Goal: Navigation & Orientation: Find specific page/section

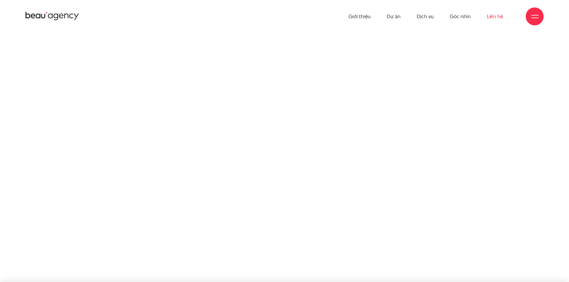
drag, startPoint x: 0, startPoint y: 0, endPoint x: 493, endPoint y: 13, distance: 492.9
click at [493, 13] on link "Liên hệ" at bounding box center [495, 16] width 16 height 33
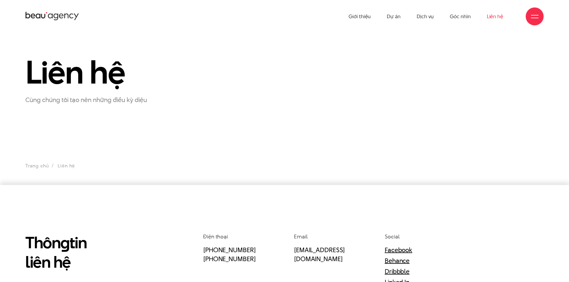
click at [403, 70] on div "Liên hệ Cùng chúng tôi tạo nên những điều kỳ diệu" at bounding box center [284, 79] width 533 height 49
click at [391, 78] on div "Liên hệ Cùng chúng tôi tạo nên những điều kỳ diệu" at bounding box center [284, 79] width 533 height 49
click at [402, 21] on ul "Giới thiệu Dự án Dịch vụ Góc nhìn Liên hệ" at bounding box center [426, 16] width 155 height 33
click at [399, 19] on link "Dự án" at bounding box center [394, 16] width 14 height 33
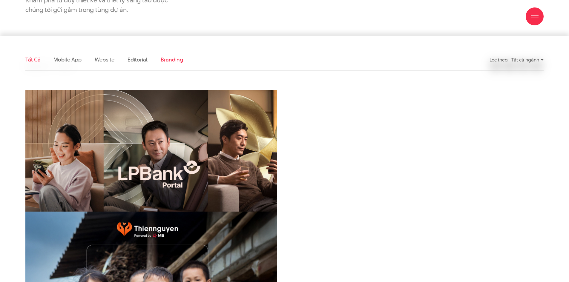
click at [182, 63] on link "Branding" at bounding box center [172, 59] width 22 height 7
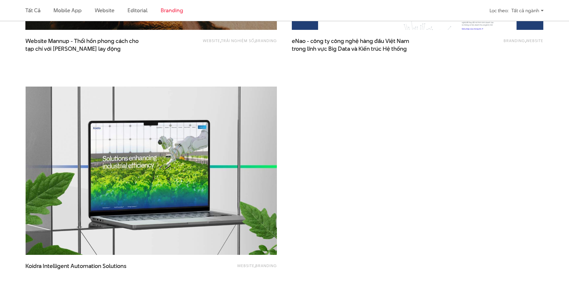
scroll to position [498, 0]
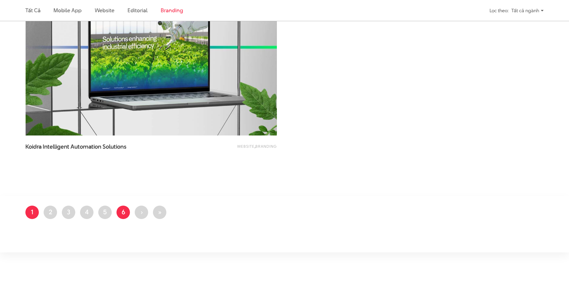
click at [125, 217] on link "Trang 6" at bounding box center [123, 212] width 13 height 13
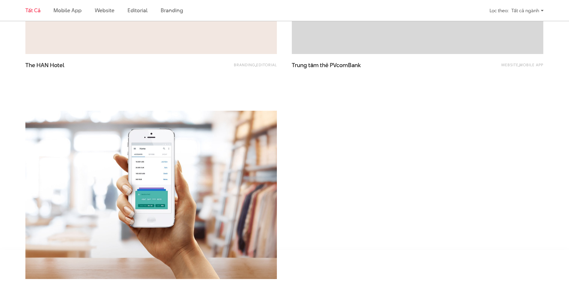
scroll to position [1434, 0]
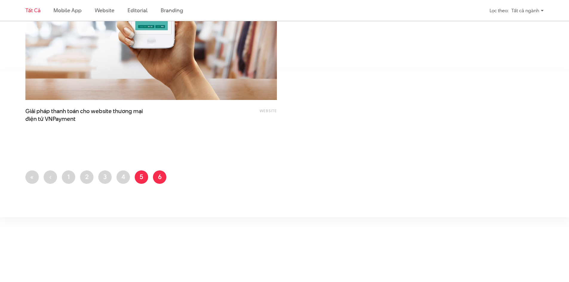
click at [144, 175] on link "Trang 5" at bounding box center [141, 177] width 13 height 13
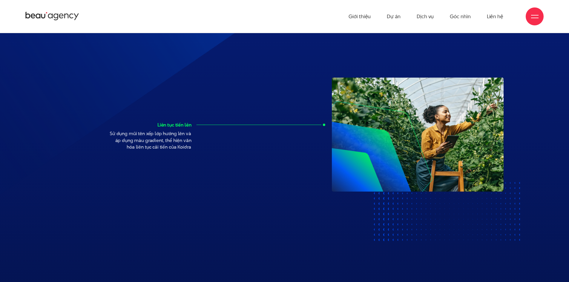
scroll to position [2659, 0]
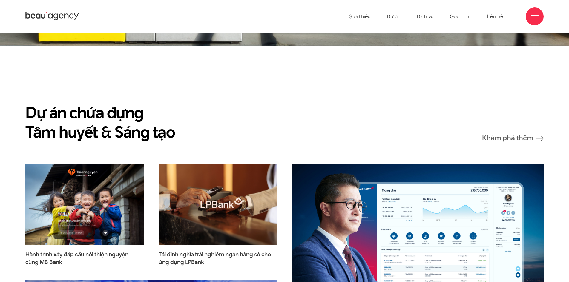
scroll to position [3242, 0]
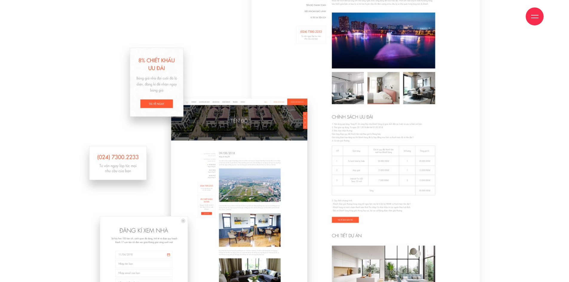
scroll to position [3227, 0]
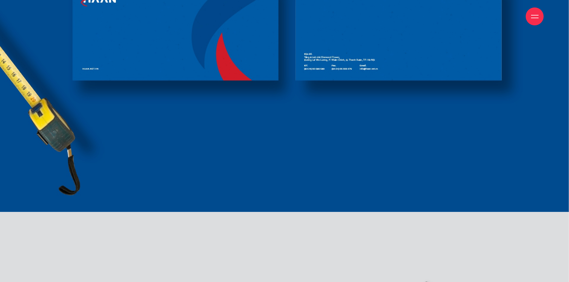
scroll to position [1733, 0]
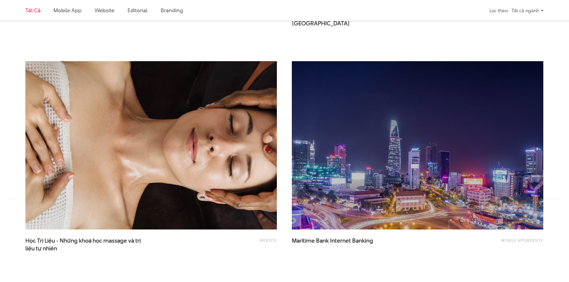
scroll to position [1375, 0]
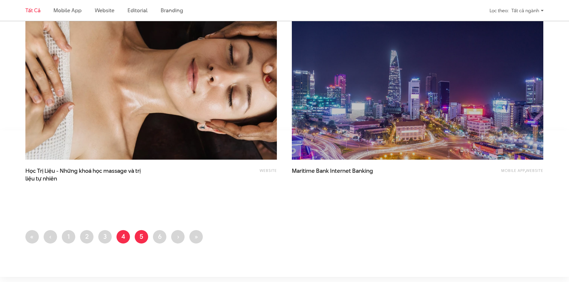
click at [127, 241] on link "Trang 4" at bounding box center [123, 236] width 13 height 13
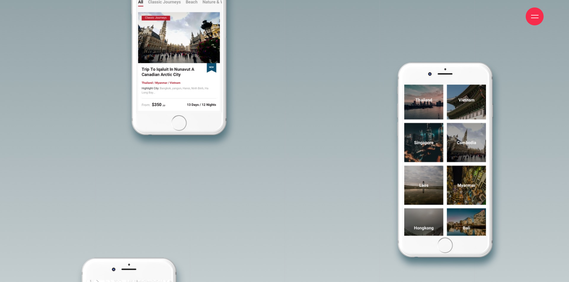
scroll to position [5409, 0]
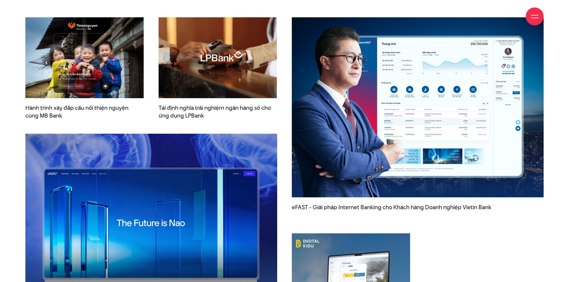
scroll to position [2301, 0]
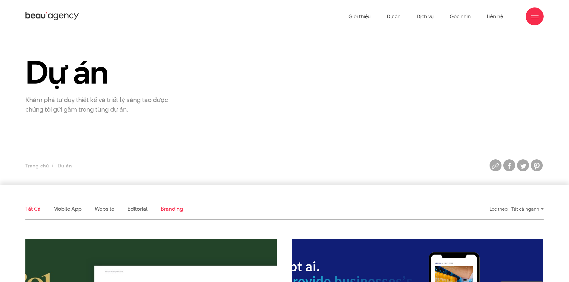
click at [165, 210] on link "Branding" at bounding box center [172, 208] width 22 height 7
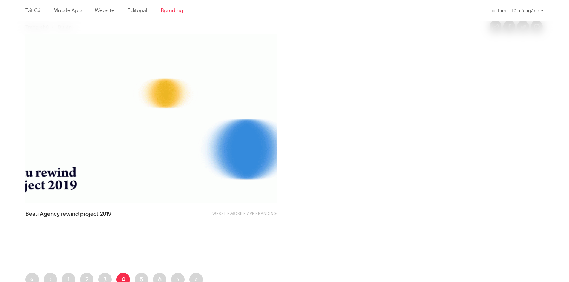
scroll to position [408, 0]
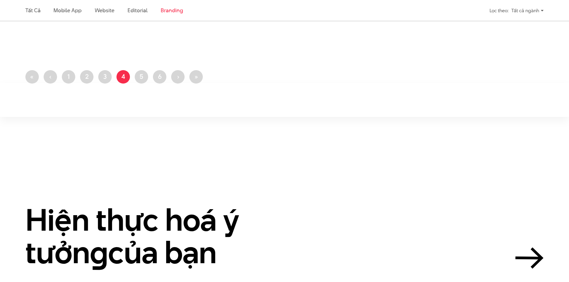
click at [83, 76] on link "Trang 2" at bounding box center [86, 76] width 13 height 13
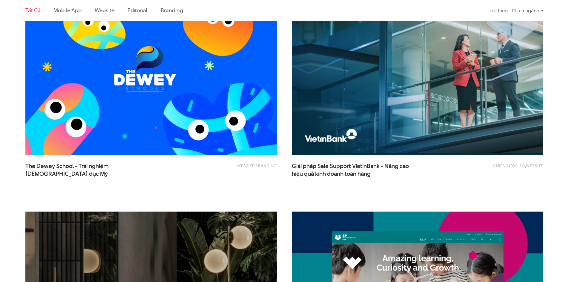
scroll to position [687, 0]
